Goal: Task Accomplishment & Management: Complete application form

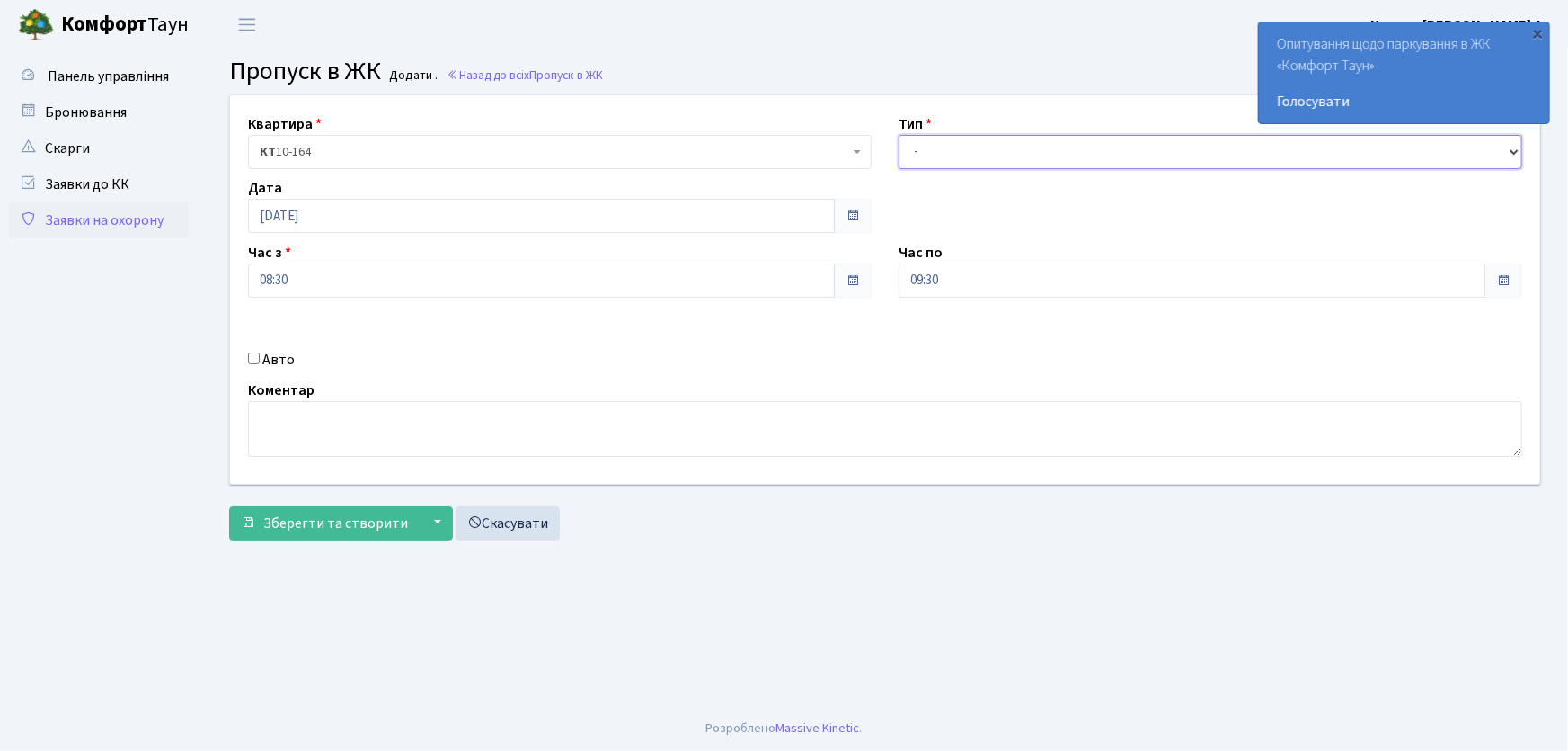
click at [940, 154] on select "- Доставка Таксі Гості Сервіс" at bounding box center [1210, 152] width 623 height 34
select select "1"
click at [899, 135] on select "- Доставка Таксі Гості Сервіс" at bounding box center [1210, 152] width 623 height 34
drag, startPoint x: 954, startPoint y: 279, endPoint x: 826, endPoint y: 287, distance: 128.2
click at [826, 287] on div "Квартира <b>КТ</b>&nbsp;&nbsp;&nbsp;&nbsp;10-164 КТ 10-164 Тип - Доставка Таксі…" at bounding box center [885, 289] width 1337 height 389
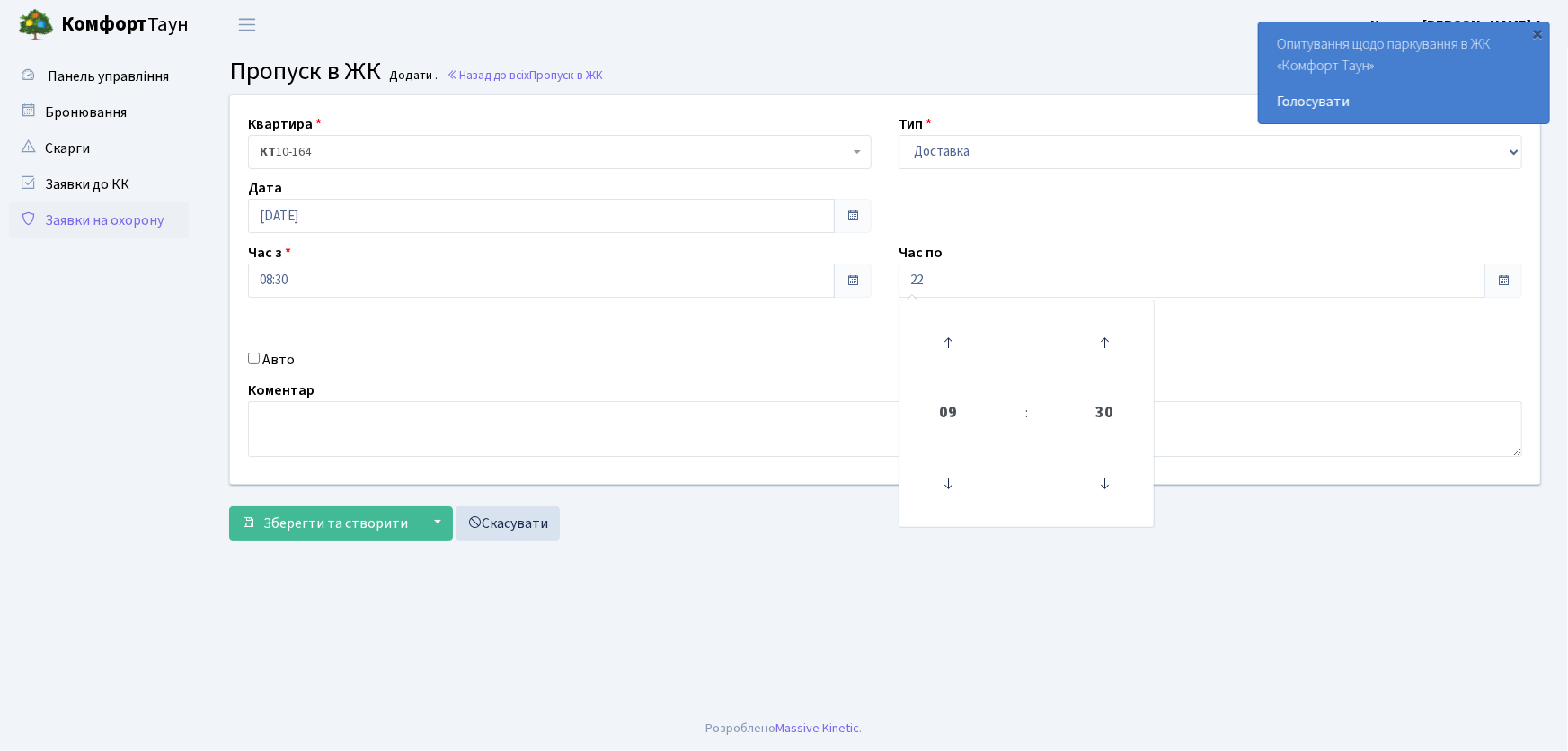
type input "22:00"
click at [256, 353] on input "Авто" at bounding box center [254, 358] width 11 height 11
checkbox input "true"
type input "аа9839рс"
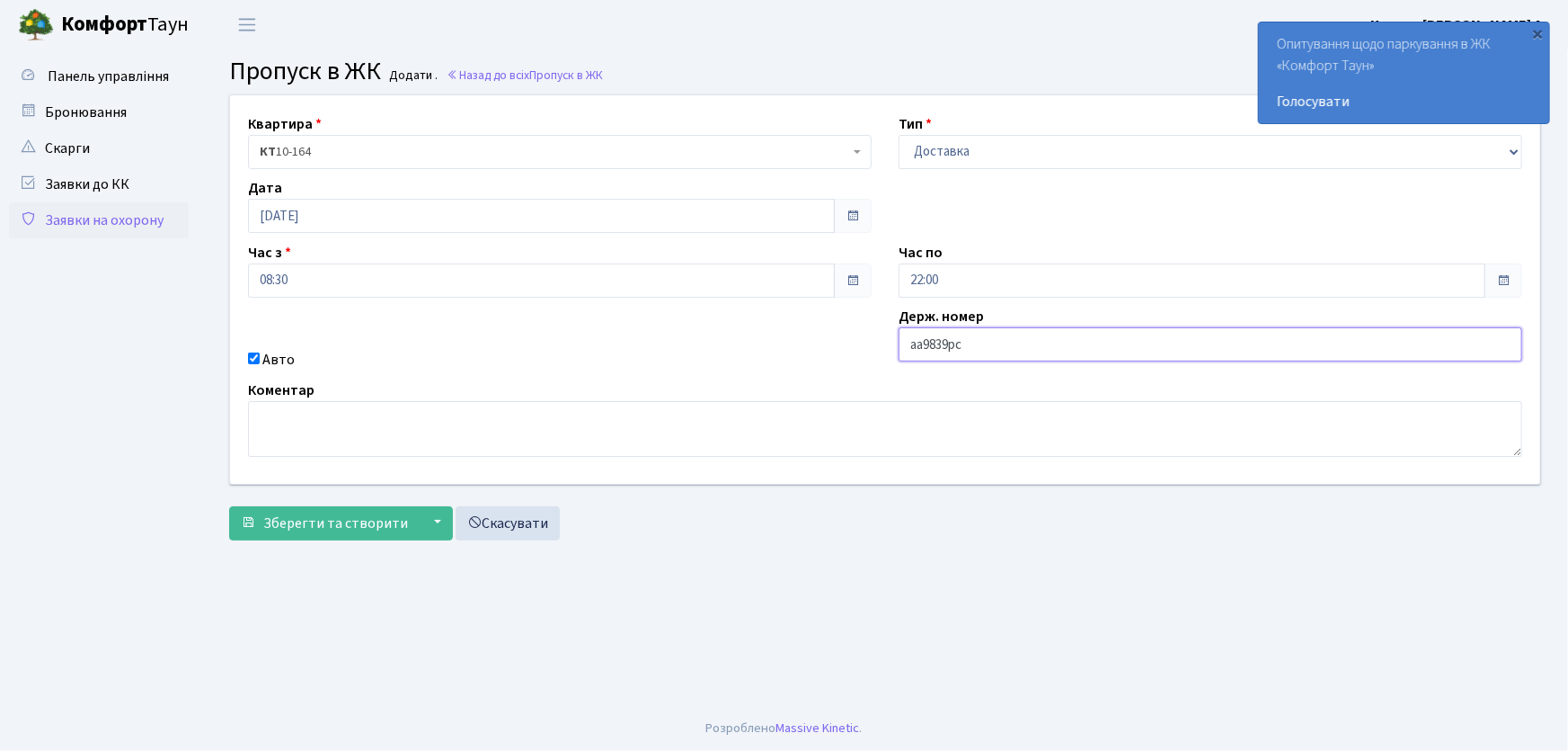
click at [229, 506] on button "Зберегти та створити" at bounding box center [324, 523] width 190 height 34
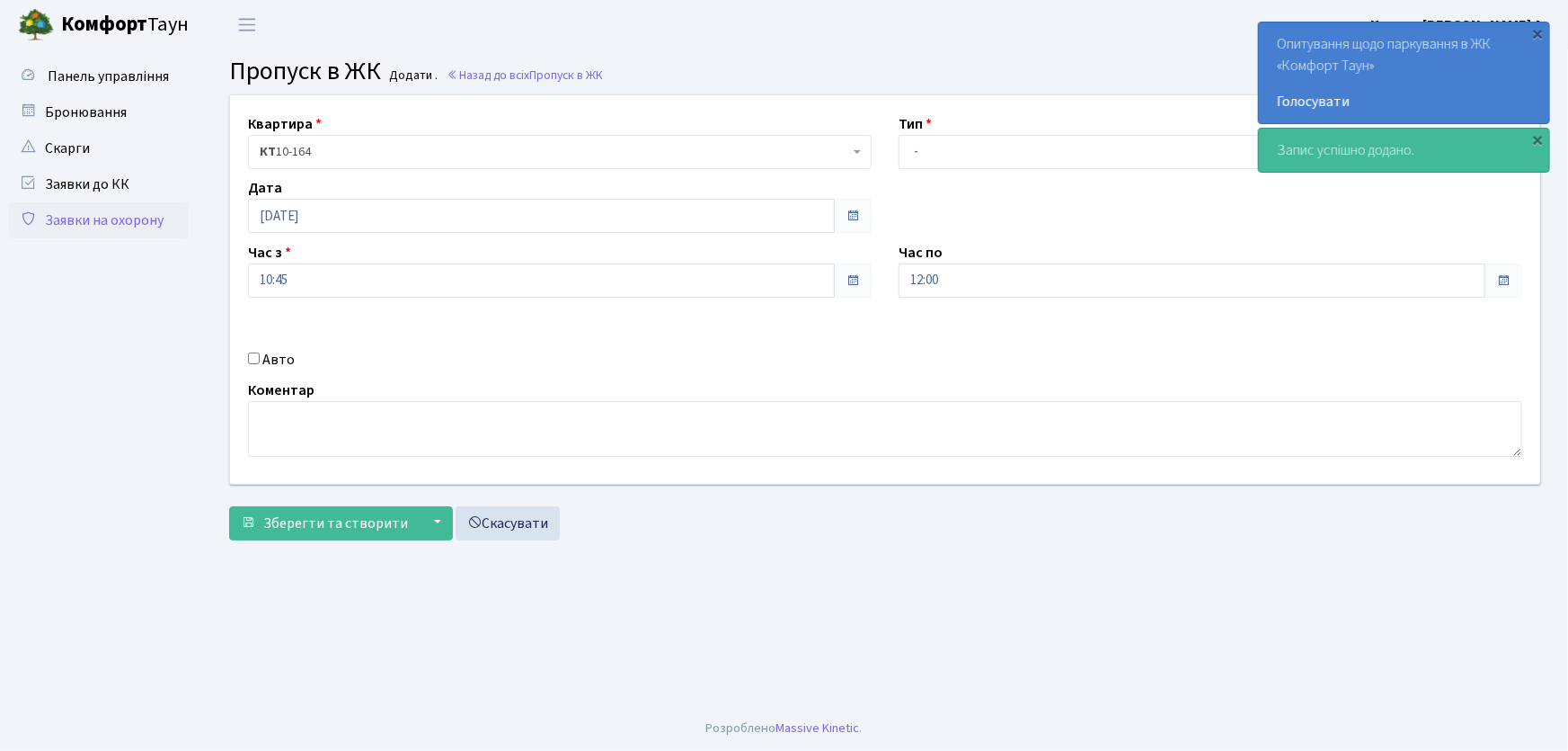
select select "1"
click at [899, 135] on select "- Доставка Таксі Гості Сервіс" at bounding box center [1210, 152] width 623 height 34
drag, startPoint x: 895, startPoint y: 287, endPoint x: 774, endPoint y: 293, distance: 121.1
click at [777, 296] on div "Квартира <b>КТ</b>&nbsp;&nbsp;&nbsp;&nbsp;10-164 КТ 10-164 Тип - Доставка Таксі…" at bounding box center [885, 289] width 1337 height 389
type input "22:00"
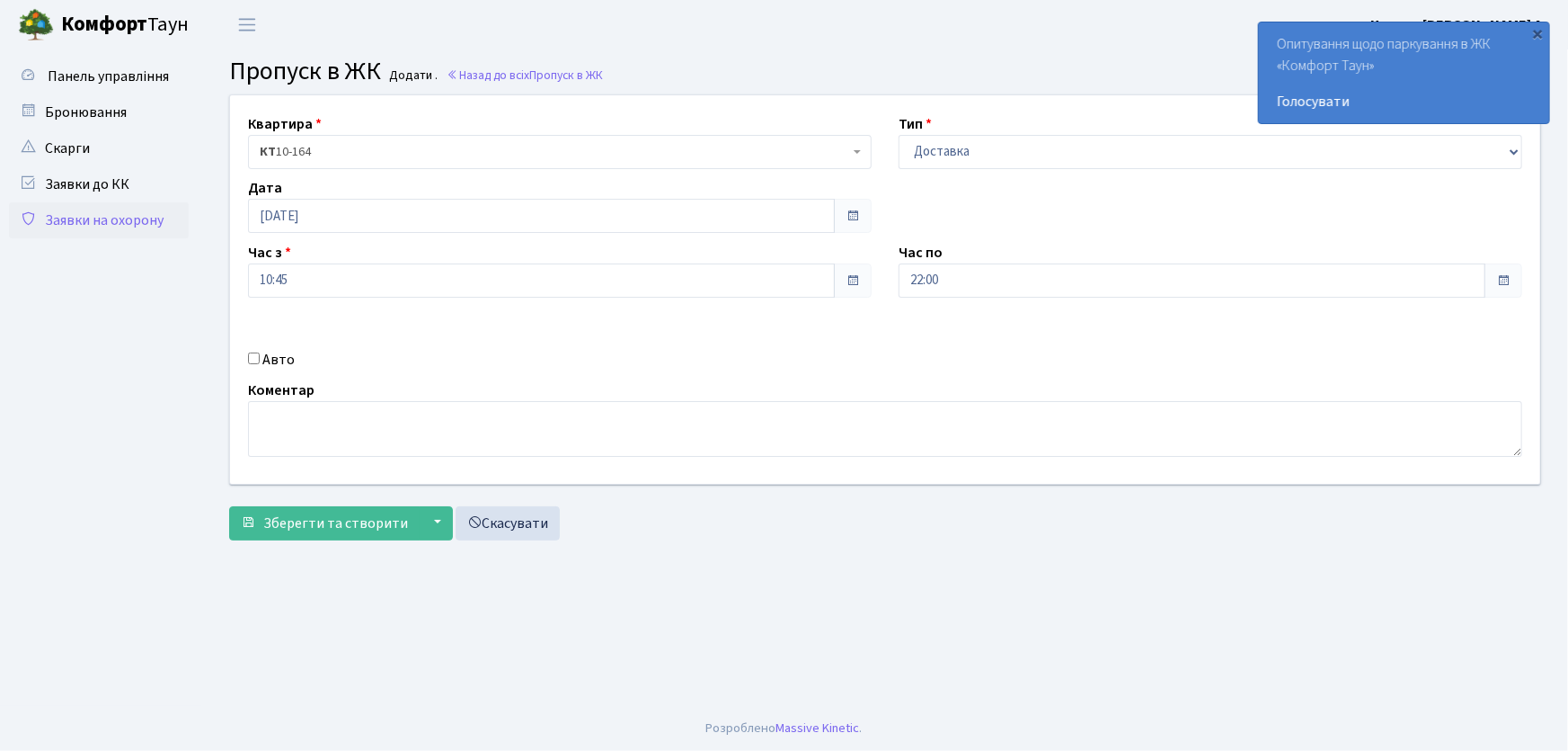
click at [251, 360] on input "Авто" at bounding box center [254, 358] width 11 height 11
checkbox input "true"
type input "аа9539рн"
click at [229, 506] on button "Зберегти та створити" at bounding box center [324, 523] width 190 height 34
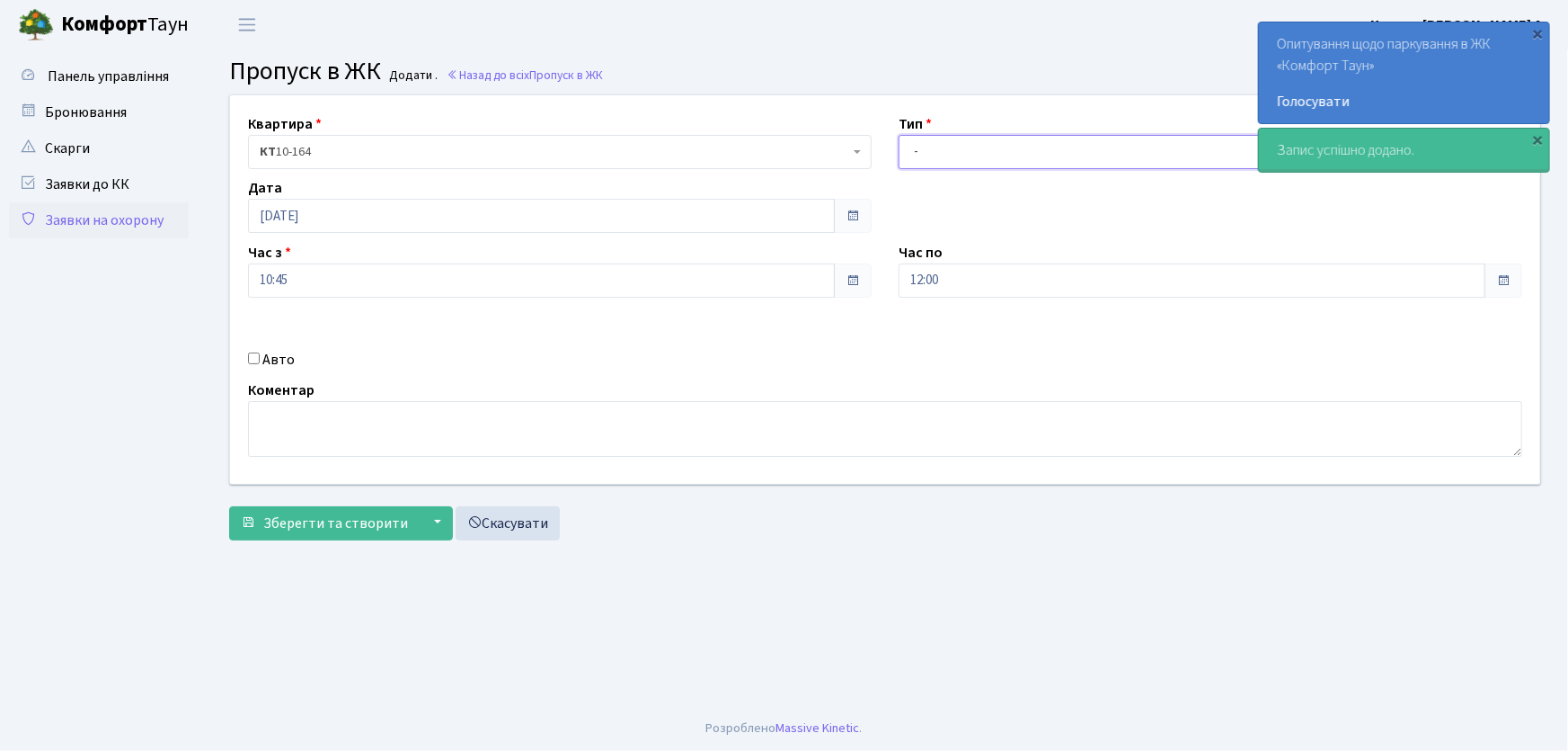
click at [931, 157] on select "- Доставка Таксі Гості Сервіс" at bounding box center [1210, 152] width 623 height 34
select select "3"
click at [899, 135] on select "- Доставка Таксі Гості Сервіс" at bounding box center [1210, 152] width 623 height 34
drag, startPoint x: 892, startPoint y: 284, endPoint x: 877, endPoint y: 287, distance: 15.3
click at [877, 287] on div "Квартира <b>КТ</b>&nbsp;&nbsp;&nbsp;&nbsp;10-164 КТ 10-164 Тип - Доставка Таксі…" at bounding box center [885, 289] width 1337 height 389
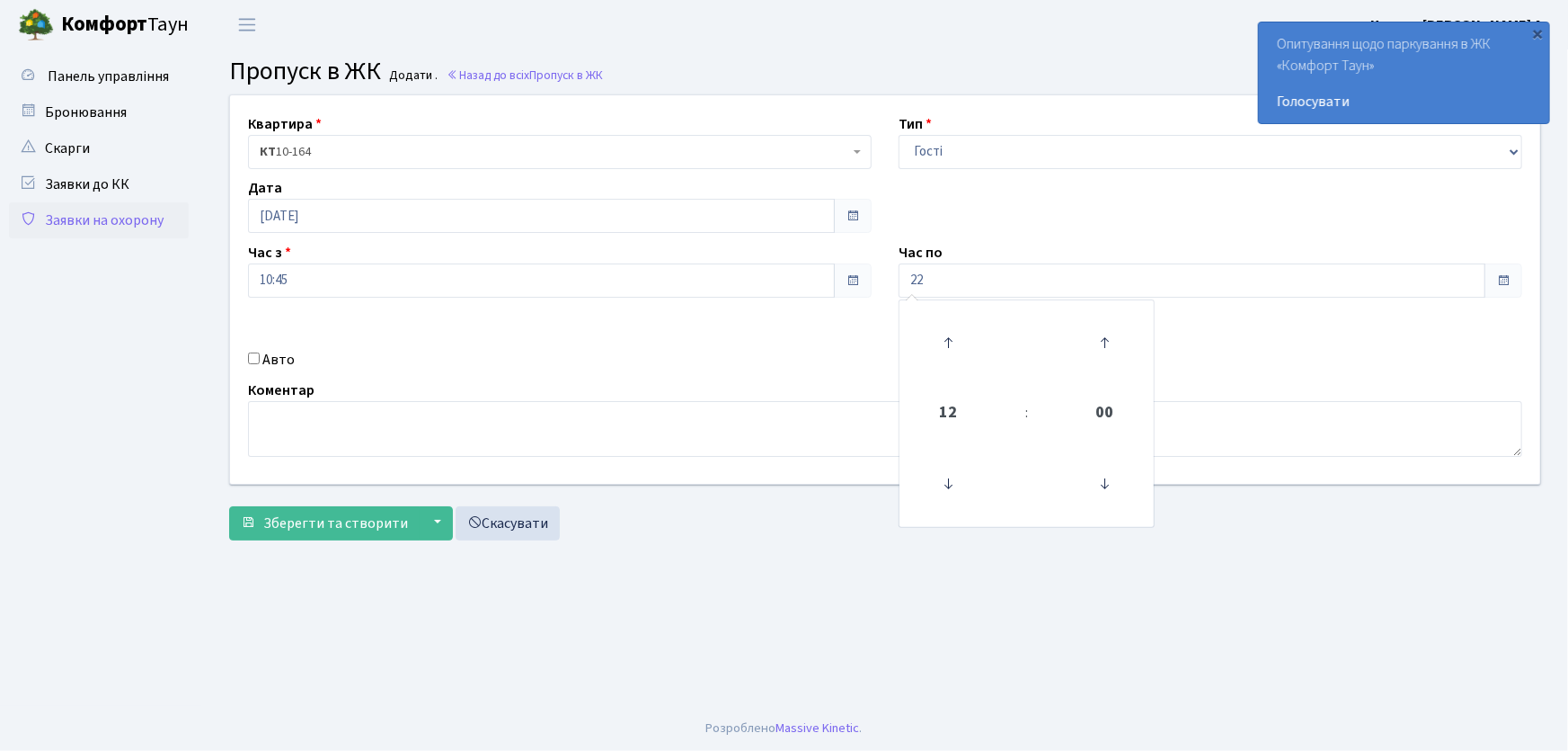
type input "22:00"
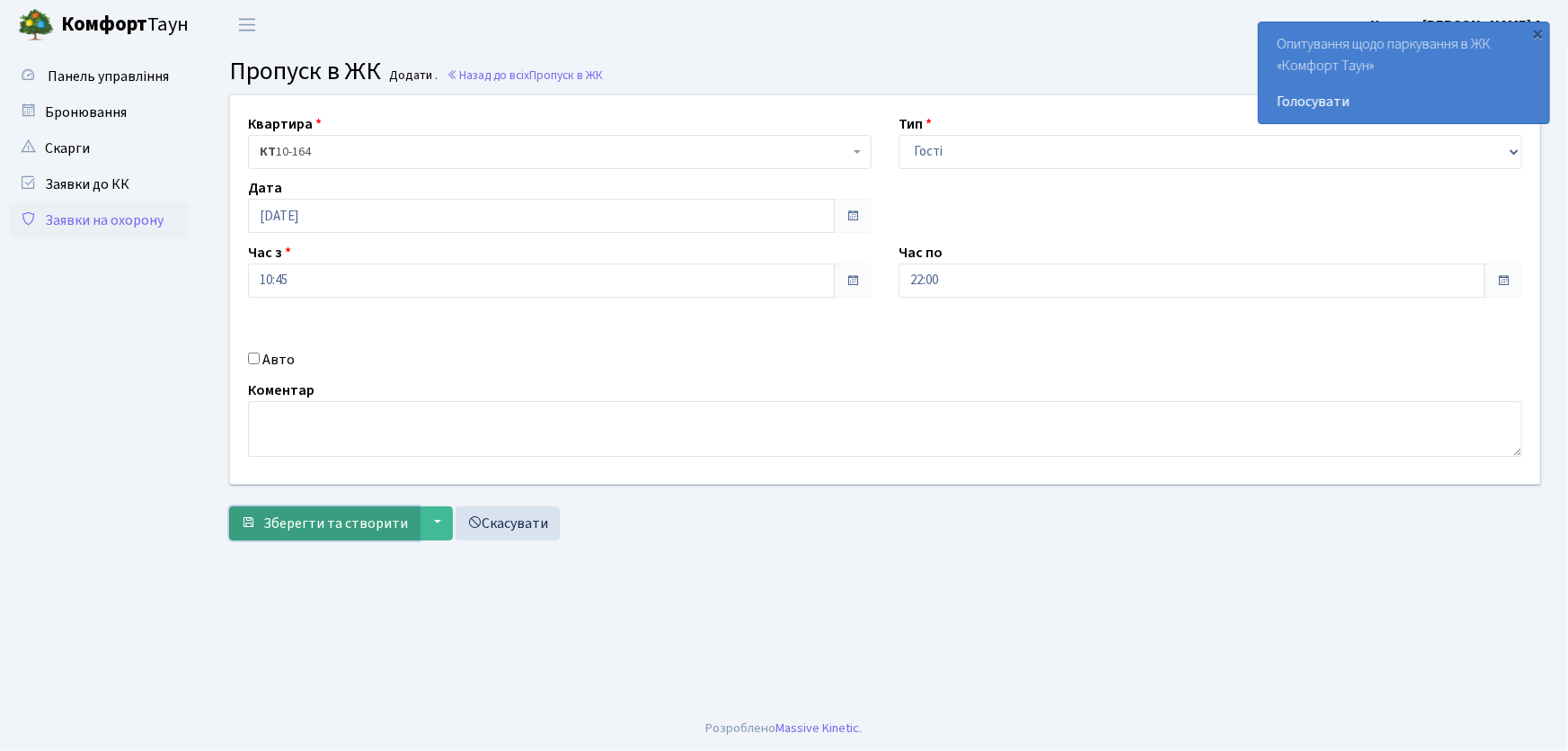
click at [346, 516] on span "Зберегти та створити" at bounding box center [335, 523] width 145 height 20
